Goal: Task Accomplishment & Management: Manage account settings

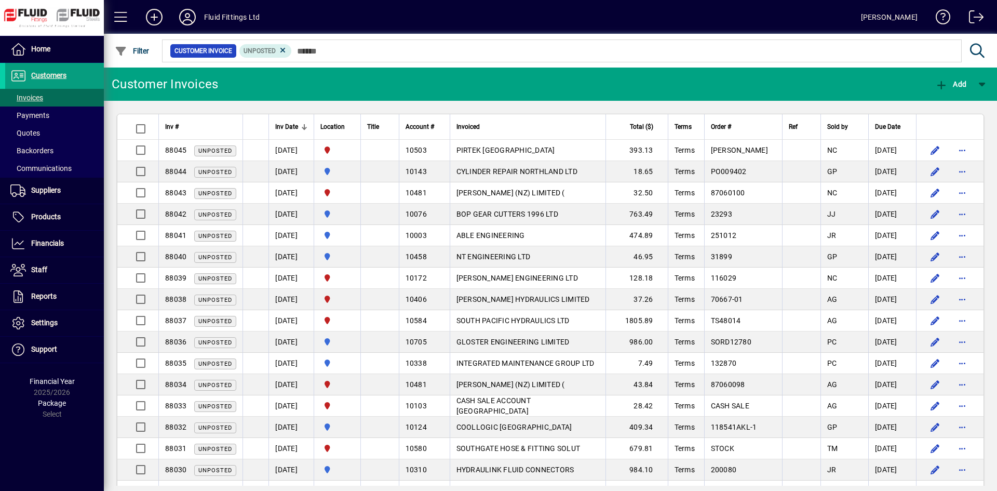
scroll to position [104, 0]
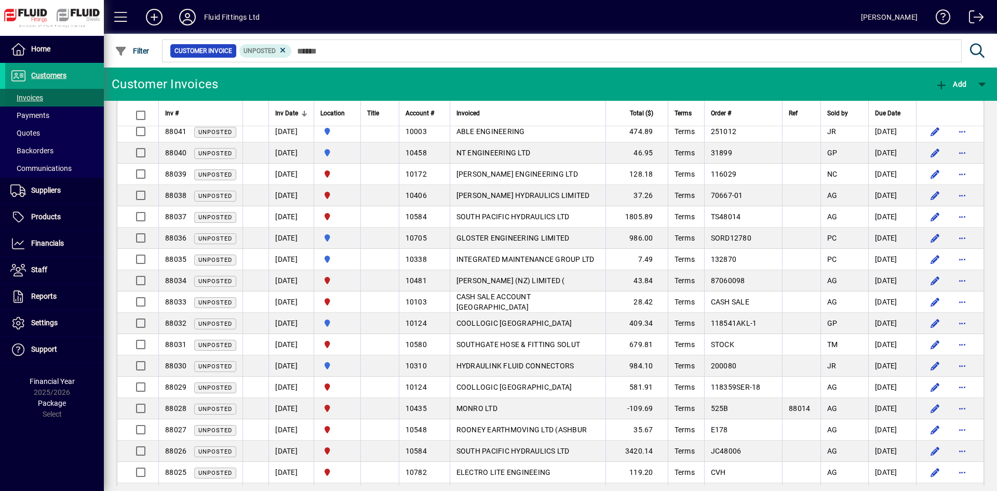
click at [38, 97] on span "Invoices" at bounding box center [26, 97] width 33 height 8
click at [183, 17] on icon at bounding box center [187, 17] width 21 height 17
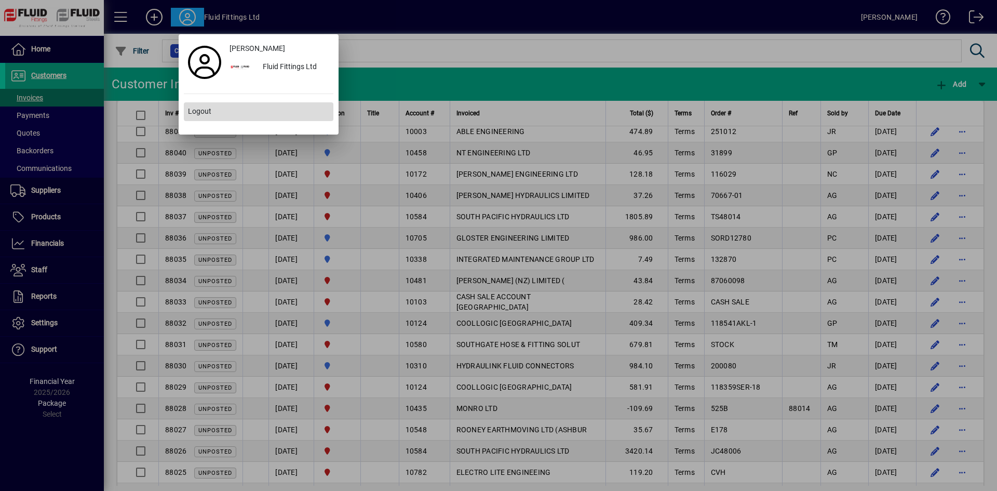
click at [195, 114] on span "Logout" at bounding box center [199, 111] width 23 height 11
